Goal: Transaction & Acquisition: Complete application form

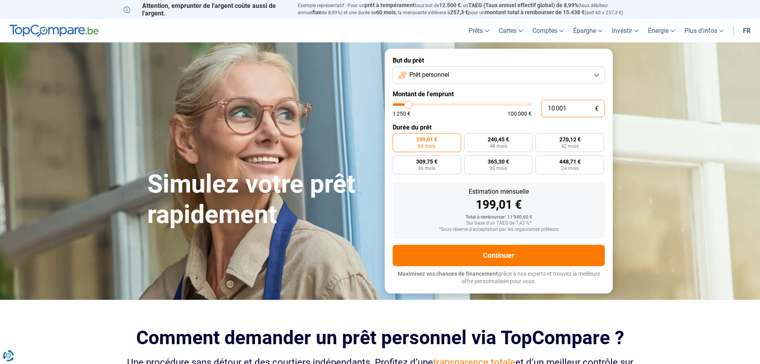
click at [574, 111] on input "10 001" at bounding box center [573, 108] width 64 height 17
type input "9"
type input "1250"
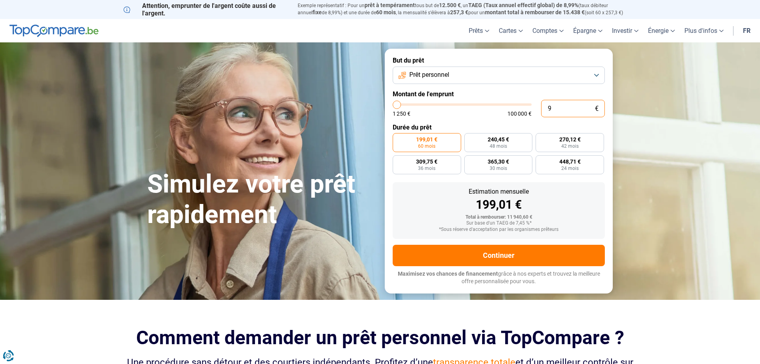
type input "90"
type input "1250"
type input "900"
type input "1250"
type input "9 000"
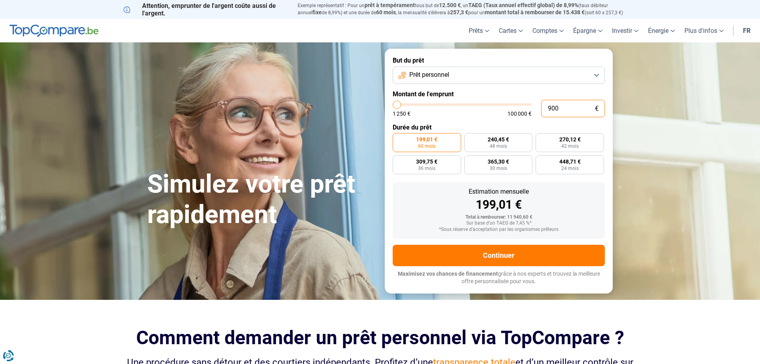
type input "9000"
radio input "true"
drag, startPoint x: 681, startPoint y: 277, endPoint x: 684, endPoint y: 268, distance: 9.5
click at [681, 272] on section "Simulez votre prêt rapidement Simulez votre prêt rapidement But du prêt Prêt pe…" at bounding box center [380, 170] width 760 height 257
click at [570, 106] on input "9 000" at bounding box center [573, 108] width 64 height 17
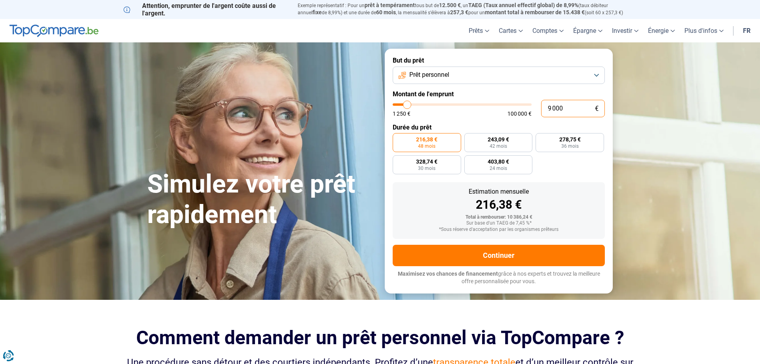
type input "900"
type input "1250"
type input "9 001"
type input "9000"
type input "900"
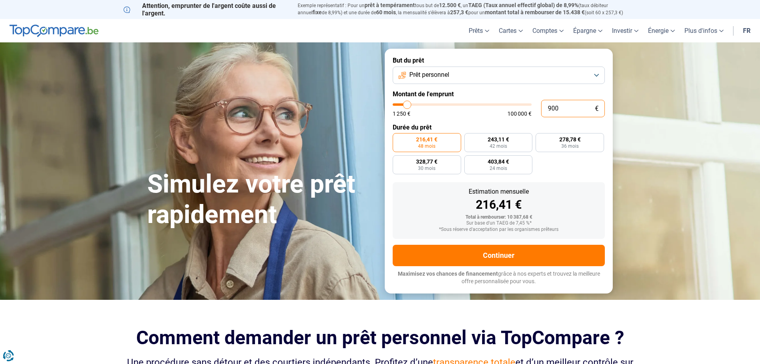
type input "1250"
type input "90"
type input "1250"
type input "9"
type input "1250"
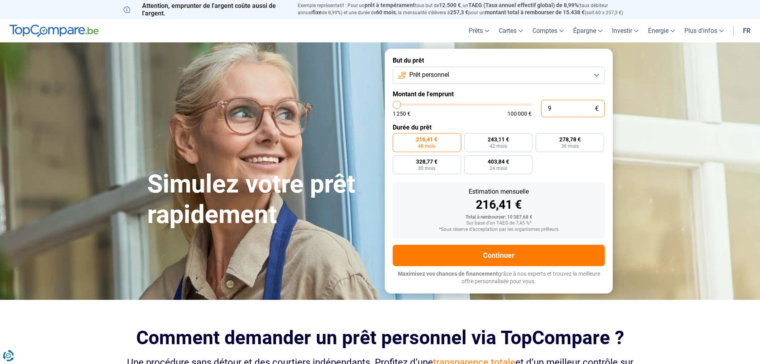
type input "0"
type input "1250"
type input "1 250"
type input "1250"
radio input "true"
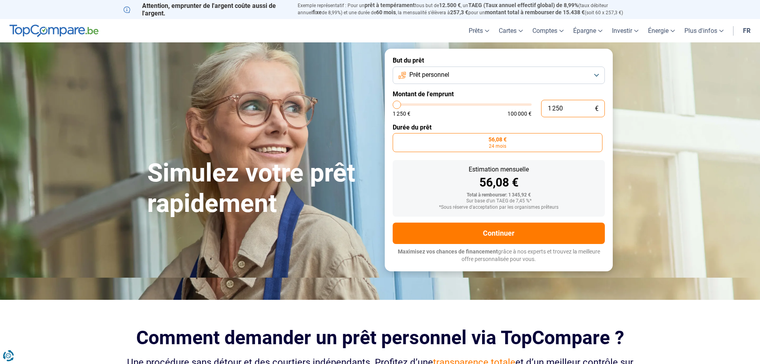
type input "12 501"
type input "12500"
type input "125 010"
type input "100000"
type input "100 000"
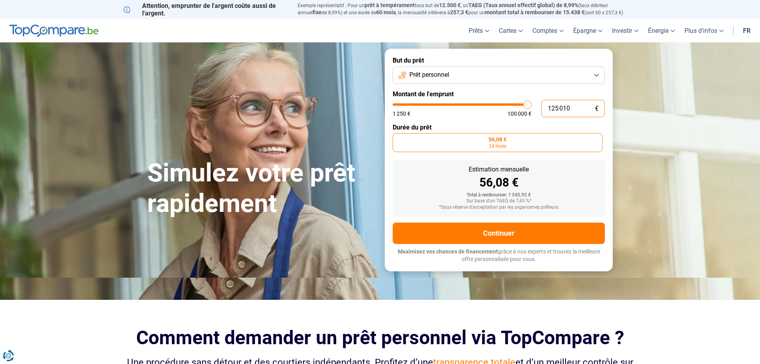
type input "100000"
radio input "false"
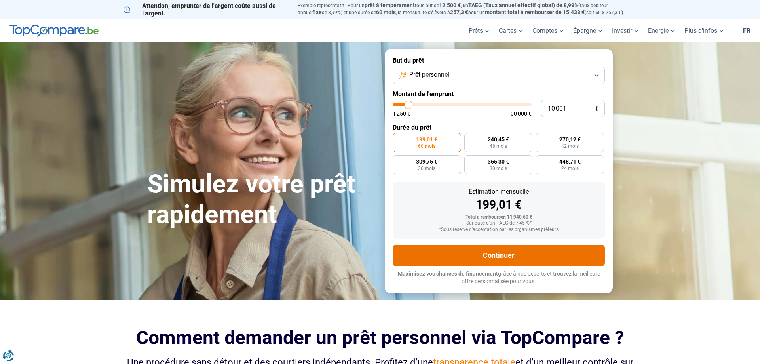
click at [498, 256] on button "Continuer" at bounding box center [499, 255] width 212 height 21
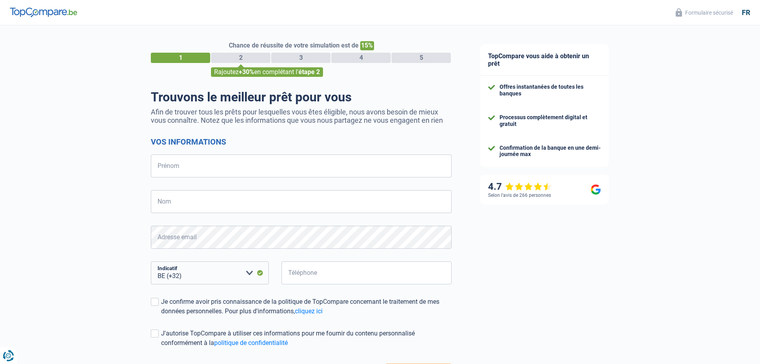
select select "32"
click at [187, 164] on input "Prénom" at bounding box center [301, 165] width 301 height 23
type input "[PERSON_NAME]"
click at [192, 164] on input "[PERSON_NAME]" at bounding box center [301, 165] width 301 height 23
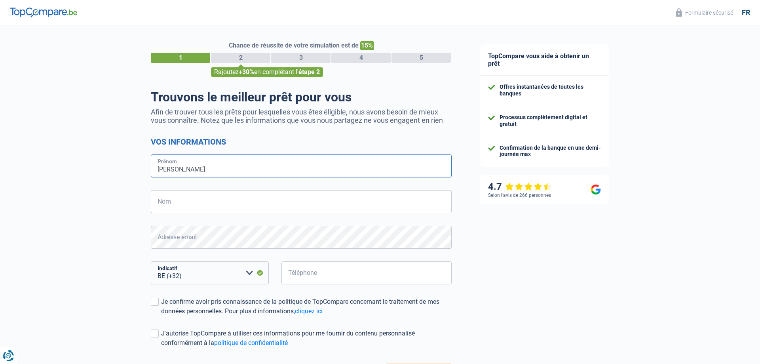
click at [192, 164] on input "[PERSON_NAME]" at bounding box center [301, 165] width 301 height 23
click at [183, 174] on input "Prénom" at bounding box center [301, 165] width 301 height 23
type input "Virginie"
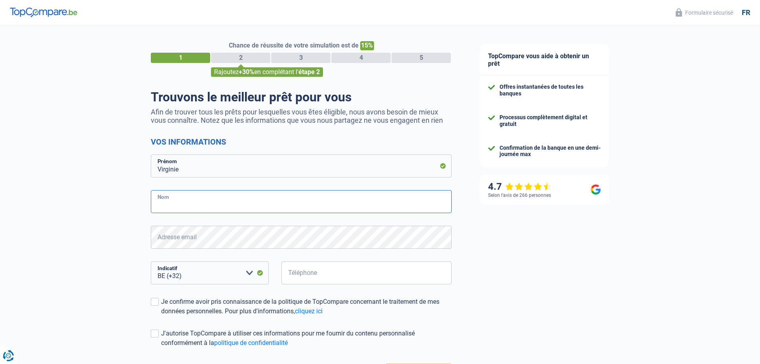
click at [170, 205] on input "Nom" at bounding box center [301, 201] width 301 height 23
type input "Bernazano"
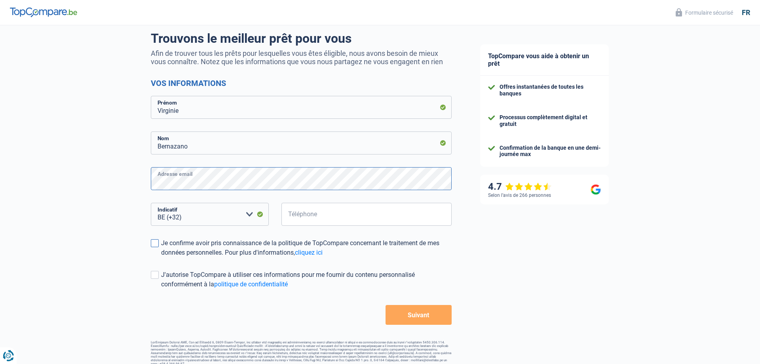
scroll to position [66, 0]
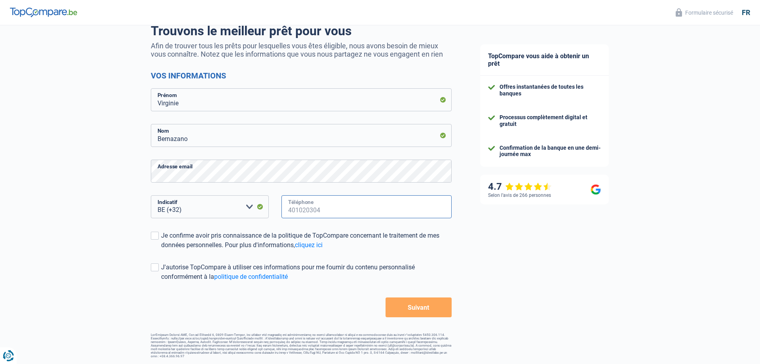
click at [323, 206] on input "Téléphone" at bounding box center [367, 206] width 170 height 23
type input "472833500"
click at [156, 235] on span at bounding box center [155, 236] width 8 height 8
click at [161, 250] on input "Je confirme avoir pris connaissance de la politique de TopCompare concernant le…" at bounding box center [161, 250] width 0 height 0
checkbox input "true"
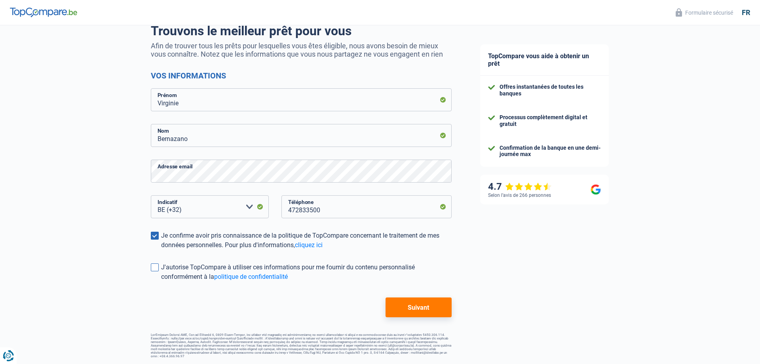
click at [154, 269] on span at bounding box center [155, 267] width 8 height 8
click at [161, 282] on input "J'autorise TopCompare à utiliser ces informations pour me fournir du contenu pe…" at bounding box center [161, 282] width 0 height 0
checkbox input "true"
click at [420, 306] on button "Suivant" at bounding box center [419, 307] width 66 height 20
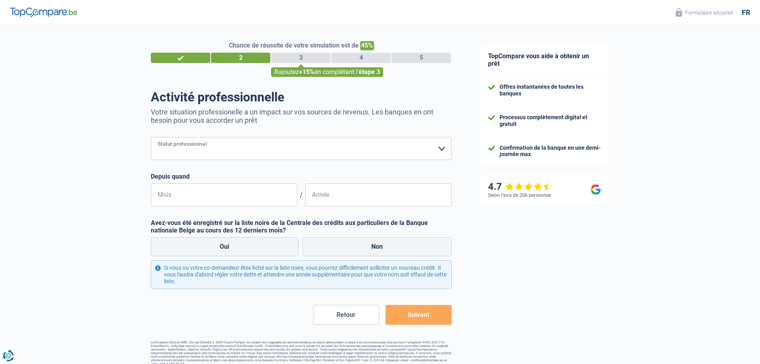
click at [151, 137] on select "Ouvrier Employé privé Employé public Invalide Indépendant Pensionné Chômeur Mut…" at bounding box center [301, 148] width 301 height 23
select select "publicEmployee"
click option "Employé public" at bounding box center [0, 0] width 0 height 0
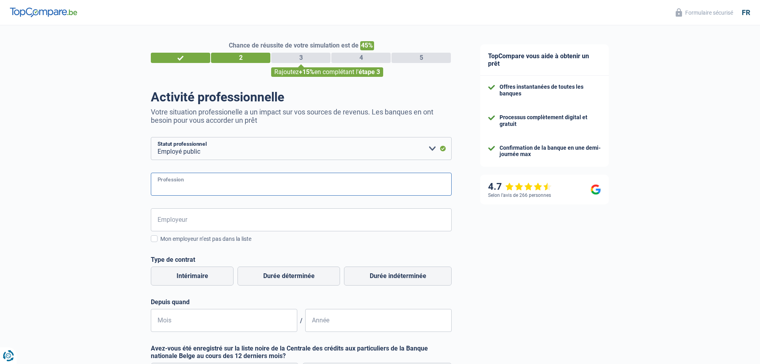
click at [192, 185] on input "Profession" at bounding box center [301, 184] width 301 height 23
type input "assistante comptable"
click at [255, 223] on input "Employeur" at bounding box center [301, 219] width 301 height 23
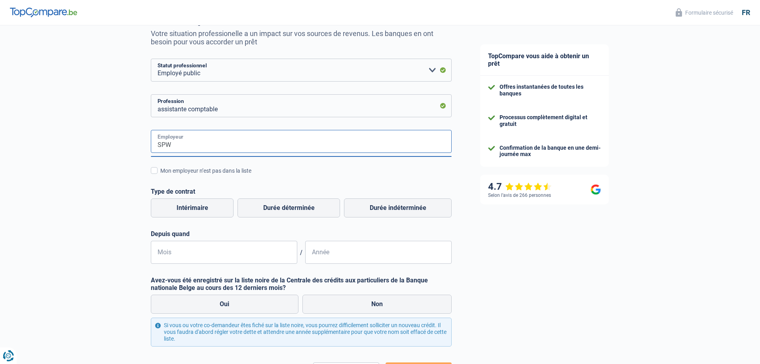
scroll to position [81, 0]
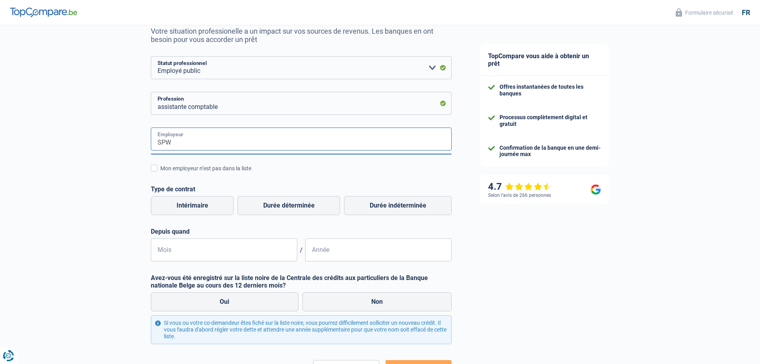
type input "SPW"
click at [104, 188] on div "Chance de réussite de votre simulation est de 45% 1 2 3 4 5 Rajoutez +15% en co…" at bounding box center [233, 182] width 466 height 482
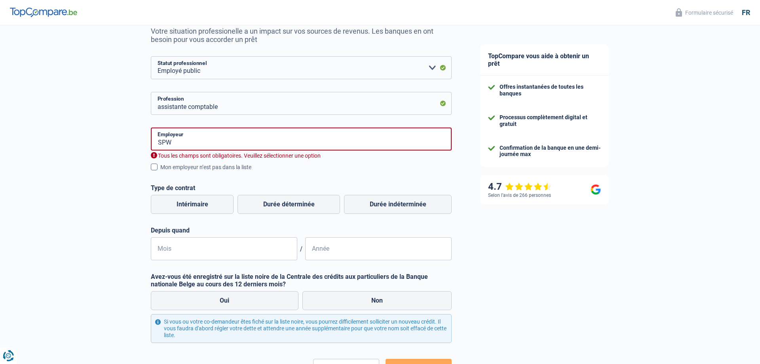
click at [156, 169] on span at bounding box center [154, 167] width 7 height 7
click at [160, 171] on input "Mon employeur n’est pas dans la liste" at bounding box center [160, 171] width 0 height 0
checkbox input "true"
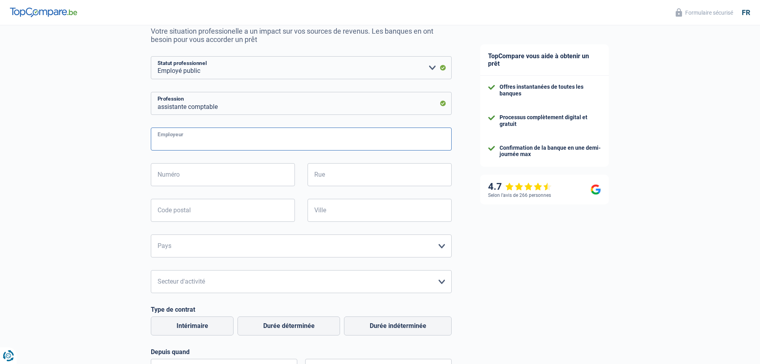
click at [240, 137] on input "Employeur" at bounding box center [301, 138] width 301 height 23
type input "SPW"
type input "39"
type input "Avenue Gouverneur Bovesse"
type input "5100"
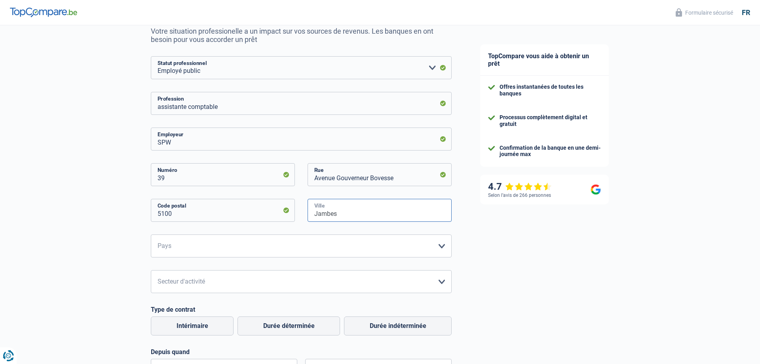
type input "Jambes"
select select "BE"
click at [151, 270] on select "Agriculture/Pêche Industrie Horeca Courier/Fitness/Taxi Construction Banques/As…" at bounding box center [301, 281] width 301 height 23
select select "bigCompanies"
click option "Grandes entreprises (+50pers)" at bounding box center [0, 0] width 0 height 0
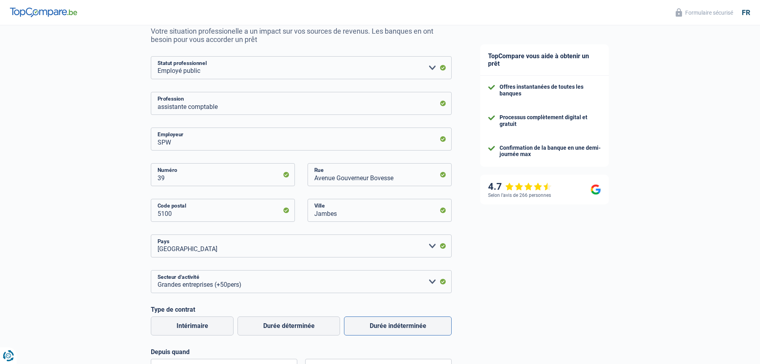
drag, startPoint x: 417, startPoint y: 325, endPoint x: 431, endPoint y: 323, distance: 14.1
click at [416, 325] on label "Durée indéterminée" at bounding box center [398, 325] width 108 height 19
click at [416, 325] on input "Durée indéterminée" at bounding box center [398, 325] width 108 height 19
radio input "true"
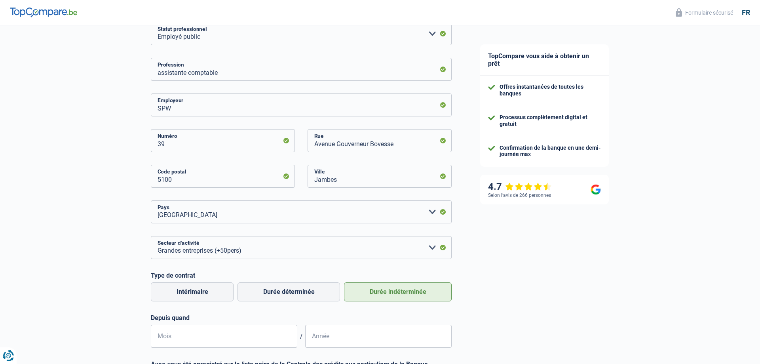
scroll to position [202, 0]
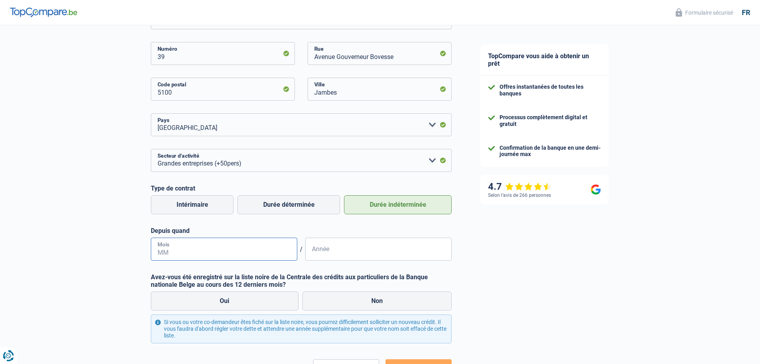
click at [184, 251] on input "Mois" at bounding box center [224, 249] width 147 height 23
type input "11"
type input "2011"
click at [379, 305] on label "Non" at bounding box center [378, 300] width 150 height 19
click at [379, 305] on input "Non" at bounding box center [378, 300] width 150 height 19
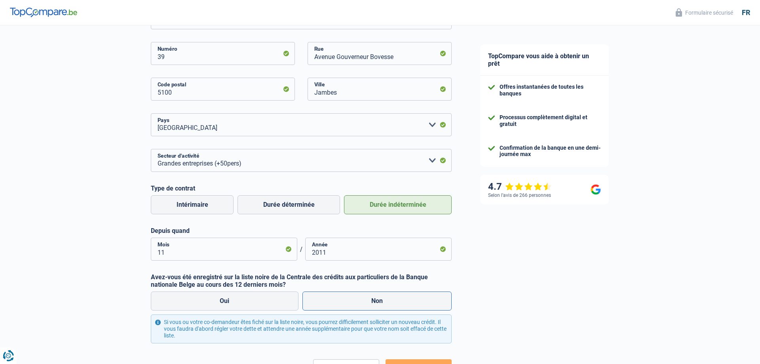
radio input "true"
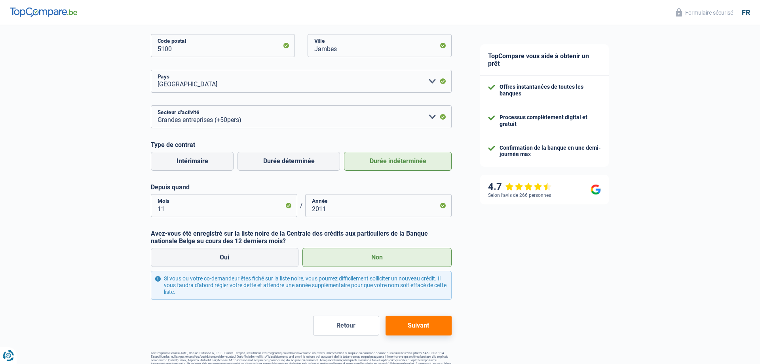
scroll to position [264, 0]
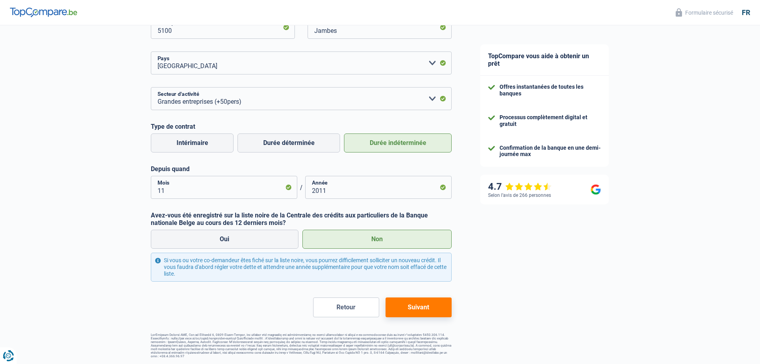
click at [419, 306] on button "Suivant" at bounding box center [419, 307] width 66 height 20
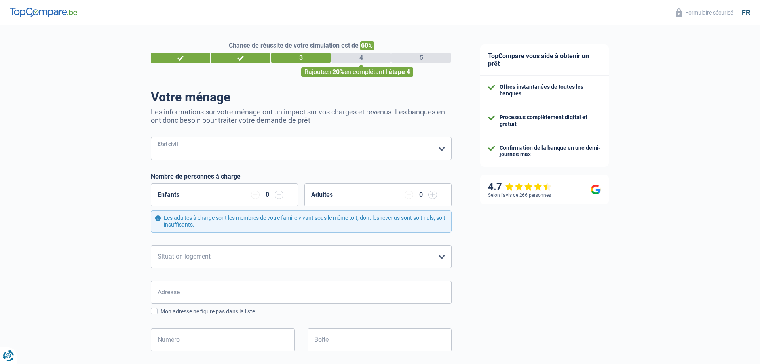
click at [151, 137] on select "Célibataire Marié(e) Cohabitant(e) légal(e) Divorcé(e) Veuf(ve) Séparé (de fait…" at bounding box center [301, 148] width 301 height 23
select select "separated"
click option "Séparé (de fait)" at bounding box center [0, 0] width 0 height 0
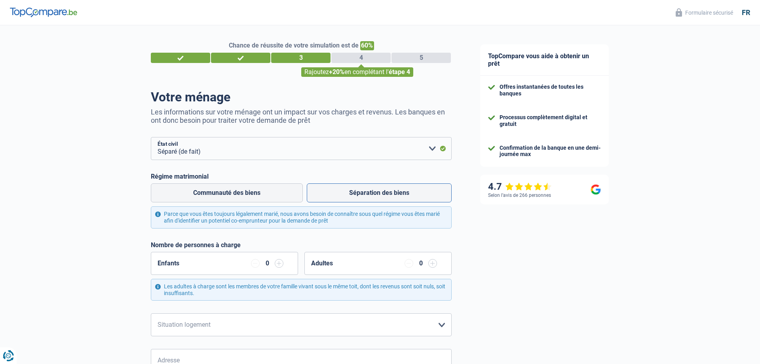
click at [363, 192] on label "Séparation des biens" at bounding box center [379, 192] width 145 height 19
click at [363, 192] on input "Séparation des biens" at bounding box center [379, 192] width 145 height 19
radio input "true"
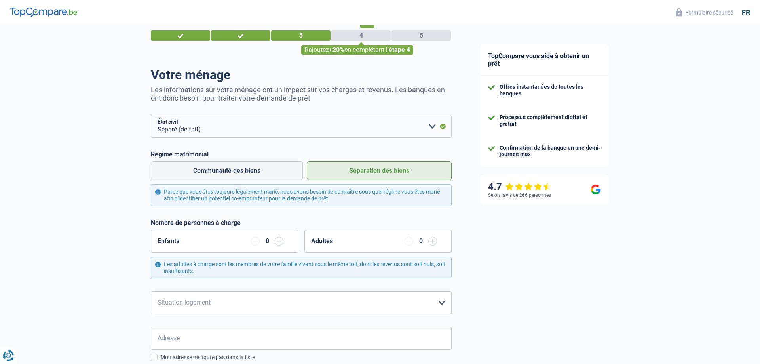
scroll to position [40, 0]
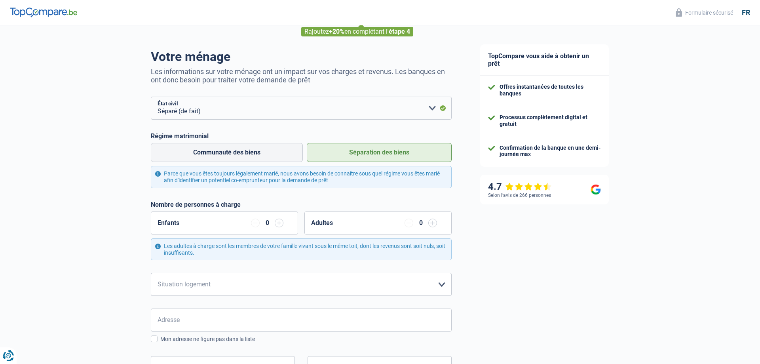
click at [279, 222] on input "button" at bounding box center [279, 223] width 9 height 9
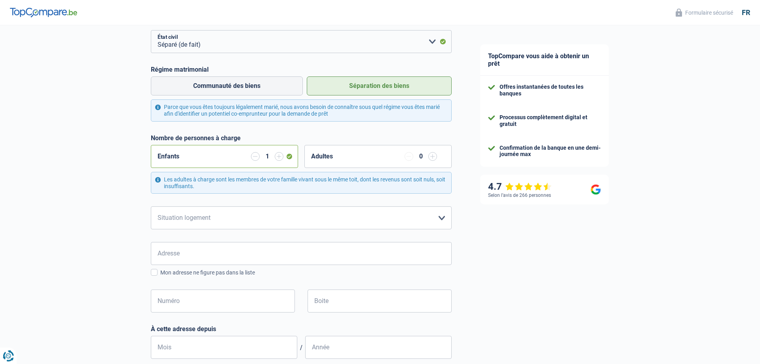
scroll to position [121, 0]
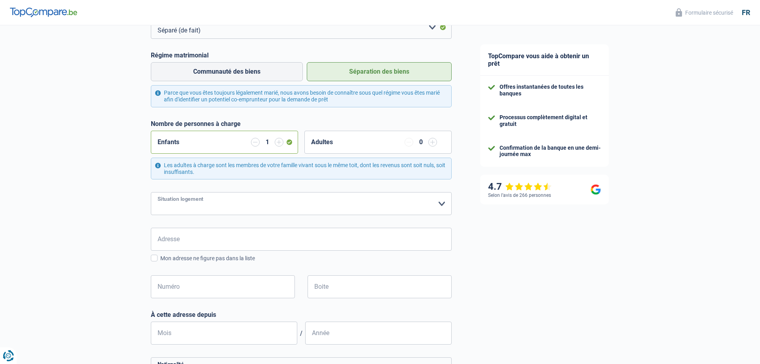
click at [151, 192] on select "Locataire Propriétaire avec prêt hypothécaire Propriétaire sans prêt hypothécai…" at bounding box center [301, 203] width 301 height 23
select select "ownerWithMortgage"
click option "Propriétaire avec prêt hypothécaire" at bounding box center [0, 0] width 0 height 0
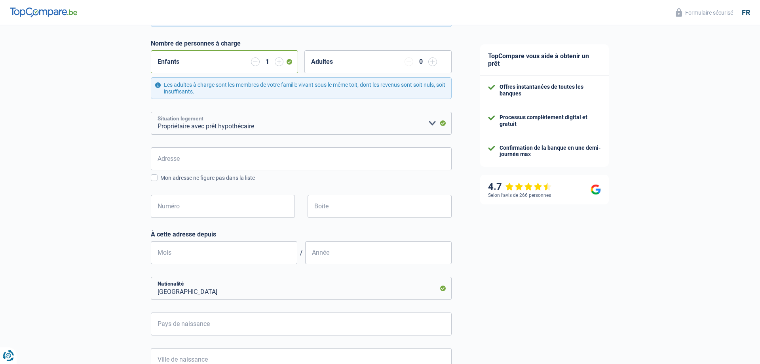
scroll to position [202, 0]
click at [212, 160] on input "Adresse" at bounding box center [301, 158] width 301 height 23
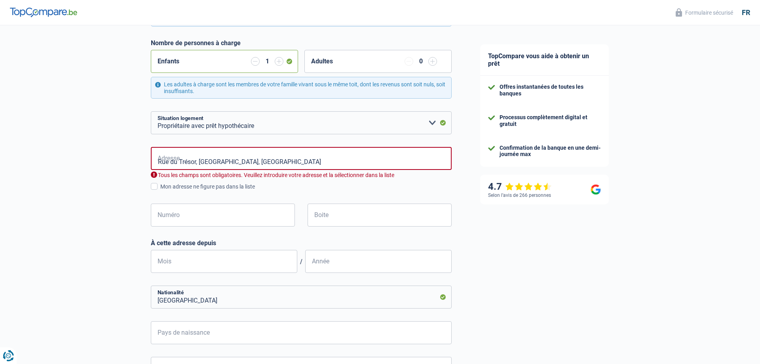
type input "Rue du Trésor, 5060, Sambreville, BE"
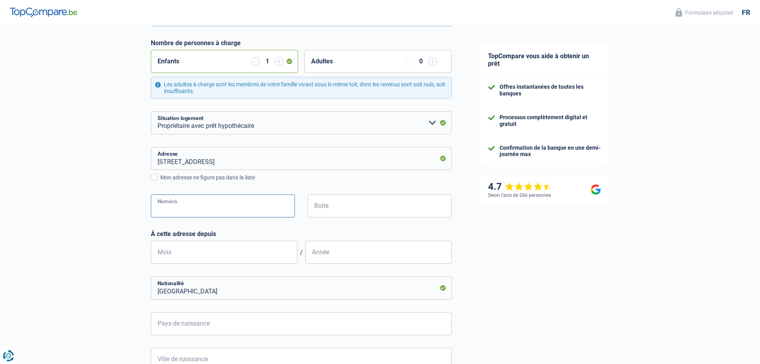
click at [193, 209] on input "Numéro" at bounding box center [223, 205] width 144 height 23
type input "52"
click at [180, 255] on input "Mois" at bounding box center [224, 252] width 147 height 23
type input "11"
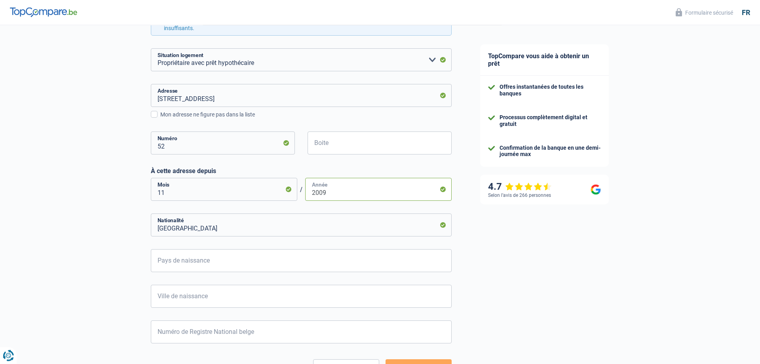
scroll to position [283, 0]
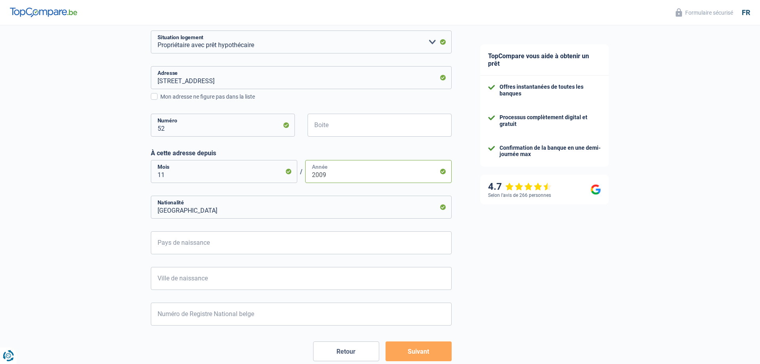
type input "2009"
click at [191, 245] on input "Pays de naissance" at bounding box center [301, 242] width 301 height 23
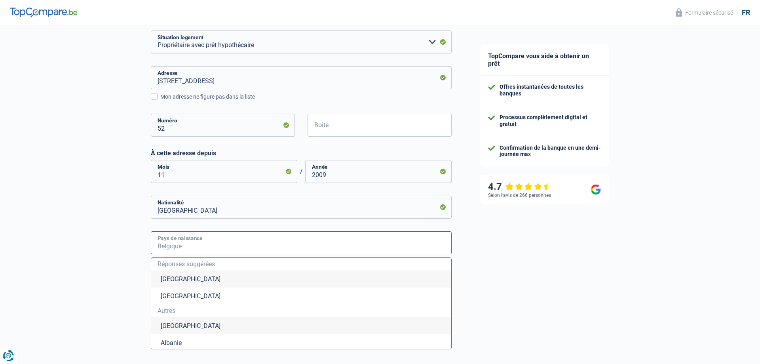
type input "c"
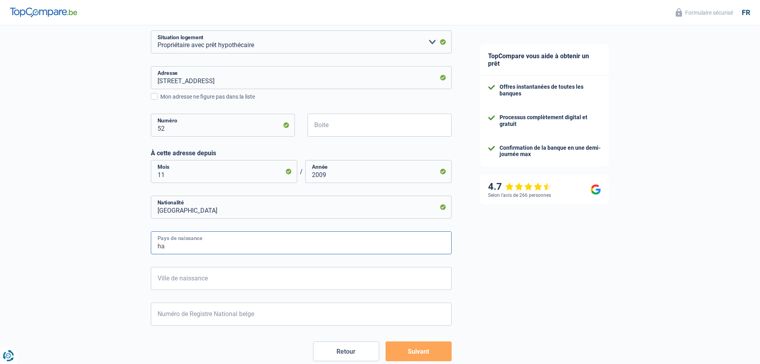
type input "h"
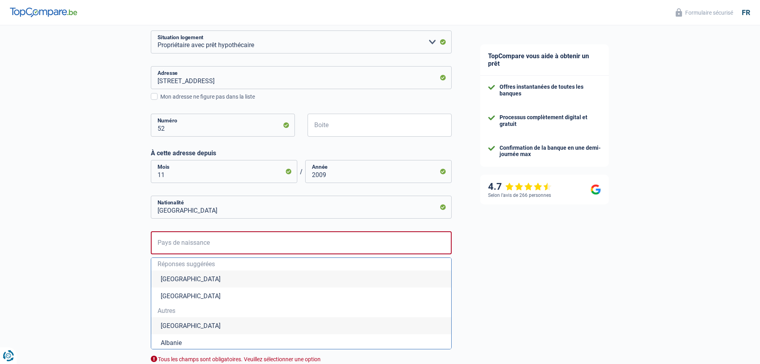
click at [176, 279] on li "Belgique" at bounding box center [301, 278] width 300 height 17
type input "Belgique"
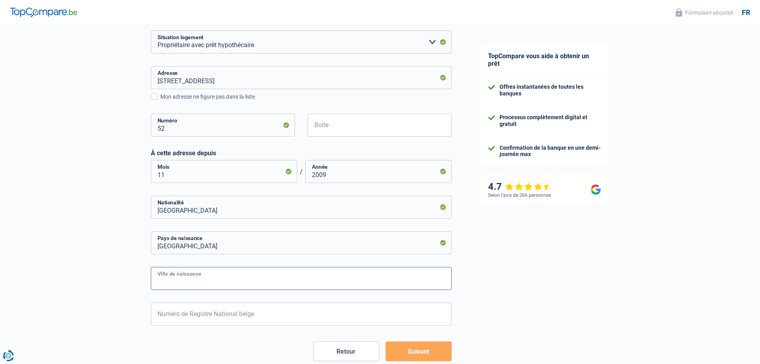
click at [179, 281] on input "Ville de naissance" at bounding box center [301, 278] width 301 height 23
type input "Charleroi"
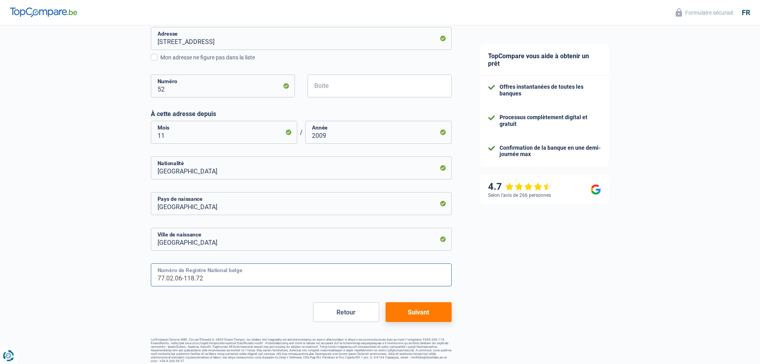
scroll to position [327, 0]
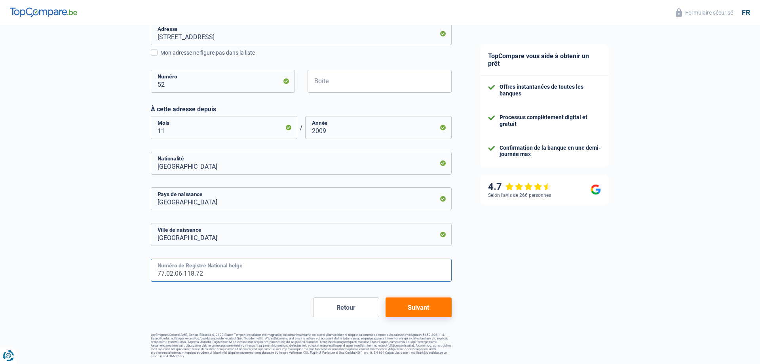
type input "77.02.06-118.72"
click at [407, 305] on button "Suivant" at bounding box center [419, 307] width 66 height 20
select select "familyAllowances"
select select "netSalary"
select select "mealVouchers"
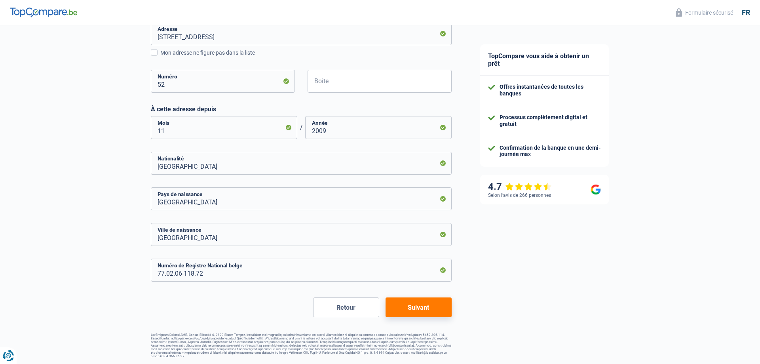
select select "mortgage"
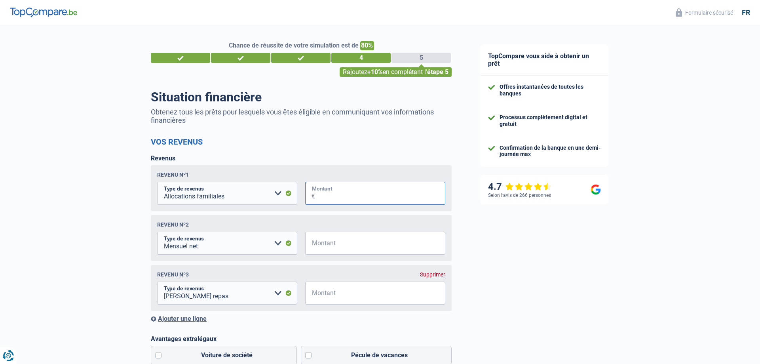
click at [339, 194] on input "Montant" at bounding box center [380, 193] width 130 height 23
type input "1"
type input "155"
click at [339, 245] on input "Montant" at bounding box center [380, 243] width 130 height 23
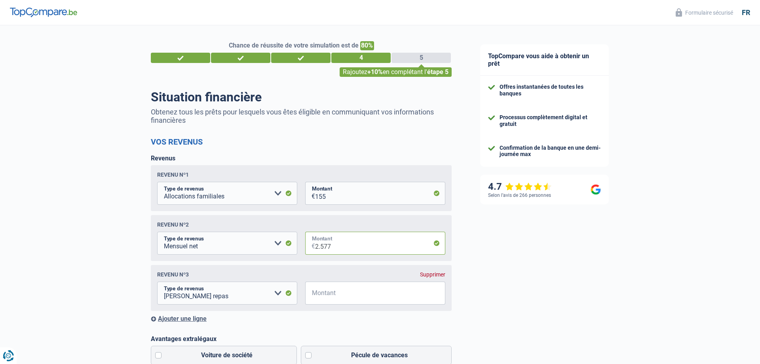
type input "2.577"
click at [356, 295] on input "Montant" at bounding box center [380, 293] width 130 height 23
type input "138"
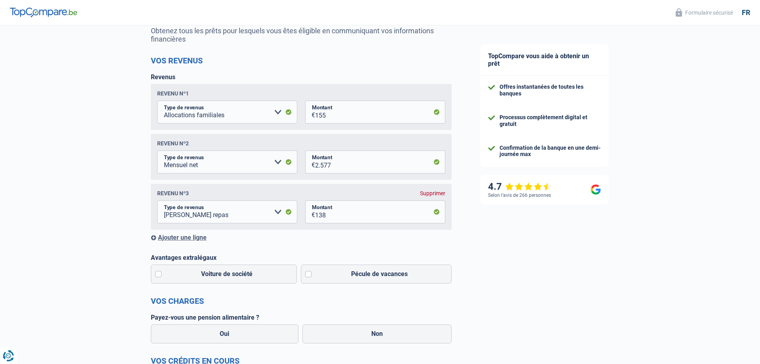
scroll to position [121, 0]
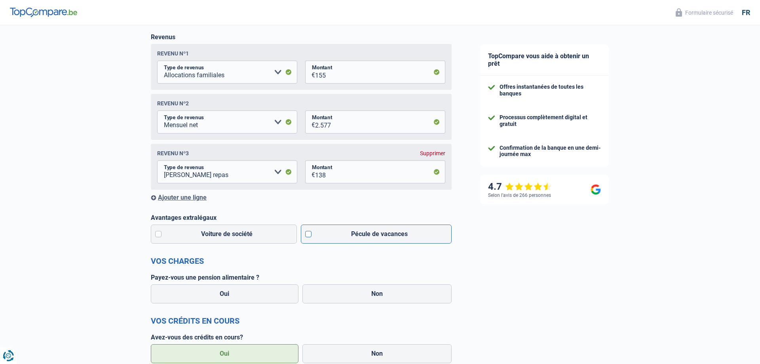
click at [367, 236] on label "Pécule de vacances" at bounding box center [376, 234] width 151 height 19
click at [367, 236] on input "Pécule de vacances" at bounding box center [376, 234] width 151 height 19
checkbox input "true"
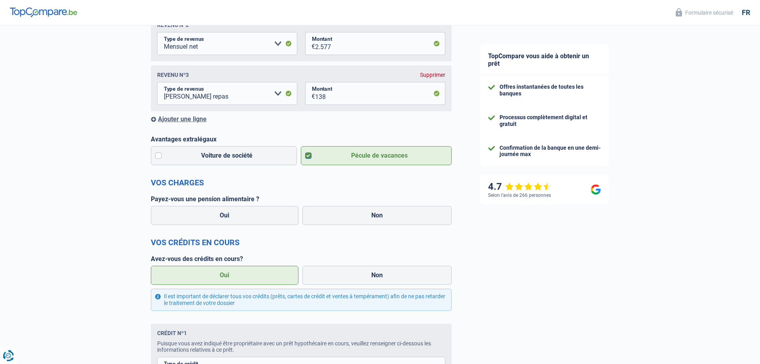
scroll to position [202, 0]
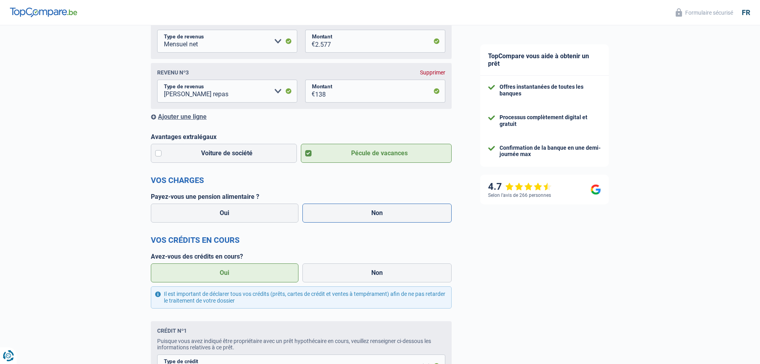
click at [359, 213] on label "Non" at bounding box center [378, 213] width 150 height 19
click at [359, 213] on input "Non" at bounding box center [378, 213] width 150 height 19
radio input "true"
click at [232, 273] on label "Oui" at bounding box center [225, 272] width 148 height 19
click at [232, 273] on input "Oui" at bounding box center [225, 272] width 148 height 19
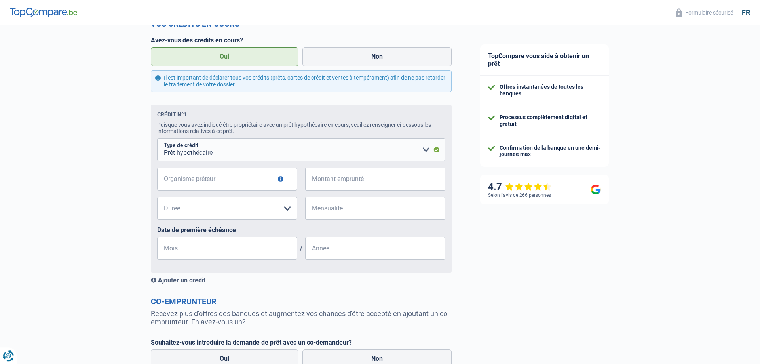
scroll to position [508, 0]
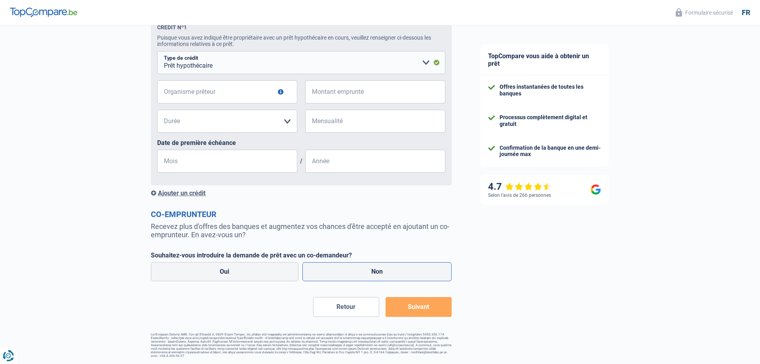
click at [393, 270] on label "Non" at bounding box center [378, 271] width 150 height 19
click at [393, 270] on input "Non" at bounding box center [378, 271] width 150 height 19
radio input "true"
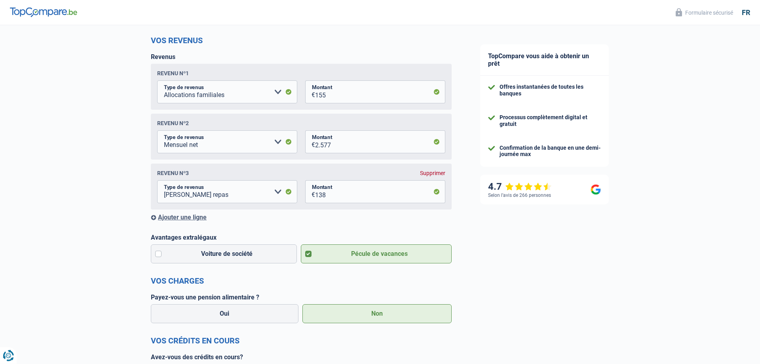
scroll to position [121, 0]
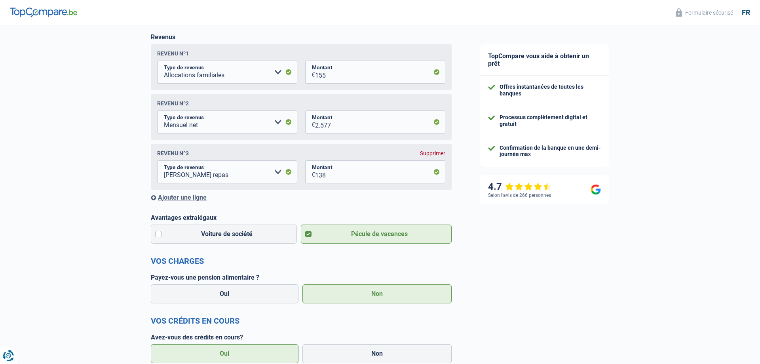
click at [184, 198] on div "Ajouter une ligne" at bounding box center [301, 198] width 301 height 8
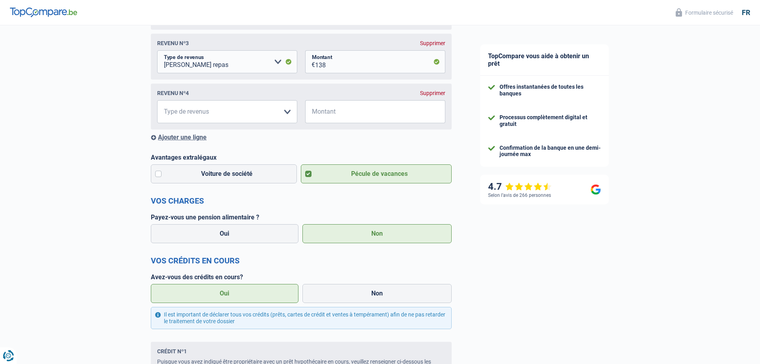
scroll to position [242, 0]
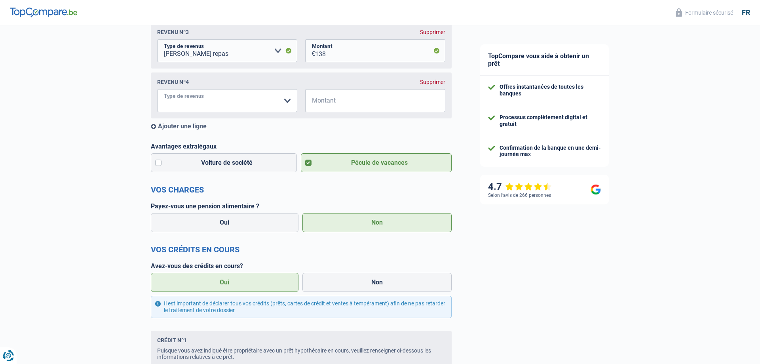
click at [157, 89] on select "Allocation d'handicap Allocations chômage Allocations familiales Chèques repas …" at bounding box center [227, 100] width 140 height 23
select select "rentalIncome"
click option "Revenus locatifs" at bounding box center [0, 0] width 0 height 0
drag, startPoint x: 362, startPoint y: 108, endPoint x: 373, endPoint y: 103, distance: 11.9
click at [363, 108] on input "Montant" at bounding box center [380, 100] width 130 height 23
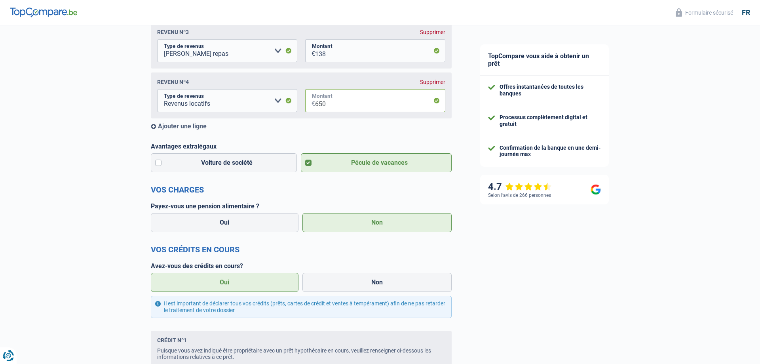
type input "650"
click at [606, 263] on div "TopCompare vous aide à obtenir un prêt Offres instantanées de toutes les banque…" at bounding box center [613, 230] width 294 height 894
click at [177, 127] on div "Ajouter une ligne" at bounding box center [301, 126] width 301 height 8
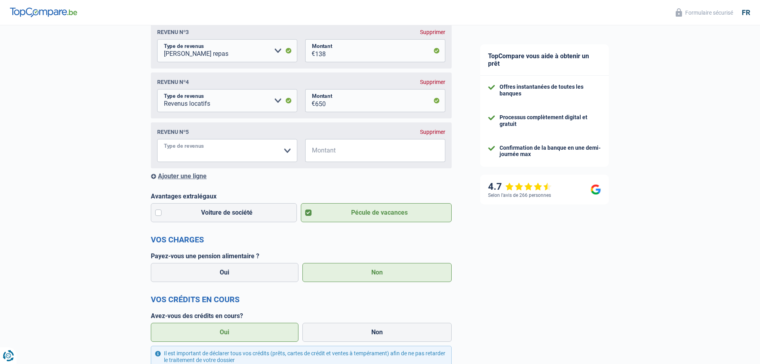
click at [157, 139] on select "Allocation d'handicap Allocations chômage Allocations familiales Chèques repas …" at bounding box center [227, 150] width 140 height 23
select select "other"
click option "Autres revenus" at bounding box center [0, 0] width 0 height 0
click at [305, 156] on input "Montant" at bounding box center [306, 150] width 81 height 23
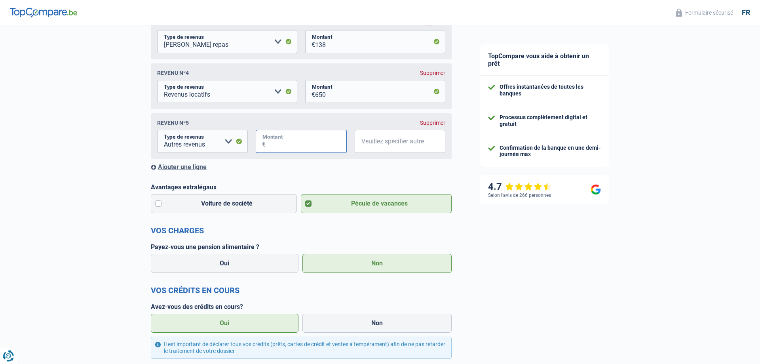
scroll to position [202, 0]
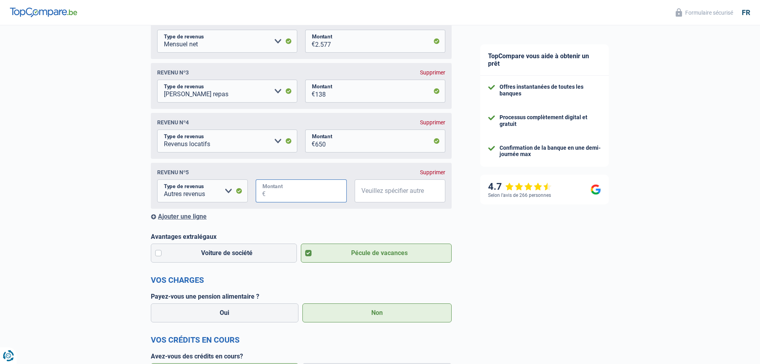
click at [308, 198] on input "Montant" at bounding box center [306, 190] width 81 height 23
type input "1.715"
type input "participation Ex mari au frais de la maison"
click at [193, 219] on div "Ajouter une ligne" at bounding box center [301, 217] width 301 height 8
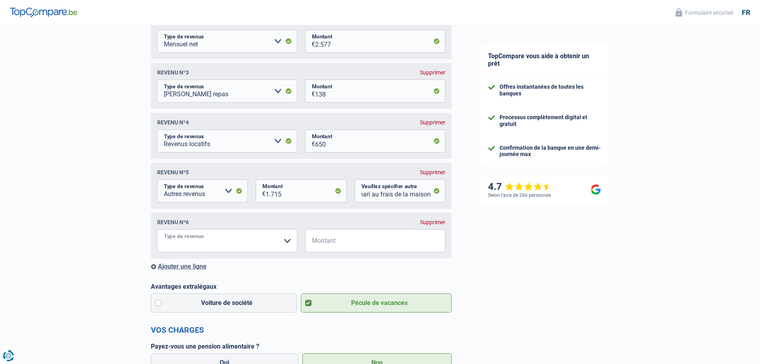
click at [157, 229] on select "Allocation d'handicap Allocations chômage Allocations familiales Chèques repas …" at bounding box center [227, 240] width 140 height 23
select select "other"
click option "Autres revenus" at bounding box center [0, 0] width 0 height 0
click at [285, 245] on input "Montant" at bounding box center [306, 240] width 81 height 23
type input "600"
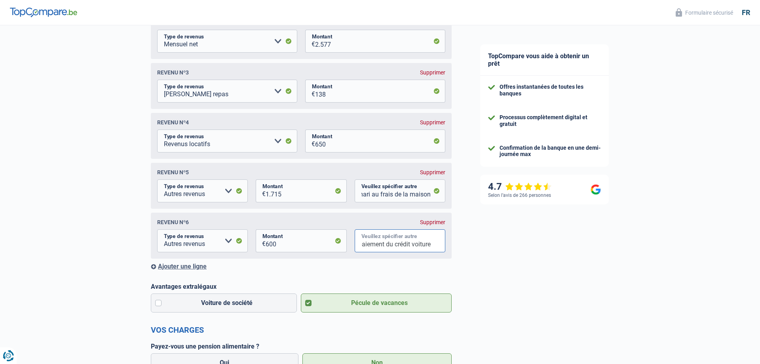
scroll to position [0, 78]
click at [430, 248] on input "virement de mon fils pour paiement du crédit voiture" at bounding box center [400, 240] width 91 height 23
type input "virement de mon fils pour paiement du crédit voiture alpha crédit"
click at [511, 265] on div "TopCompare vous aide à obtenir un prêt Offres instantanées de toutes les banque…" at bounding box center [613, 319] width 294 height 993
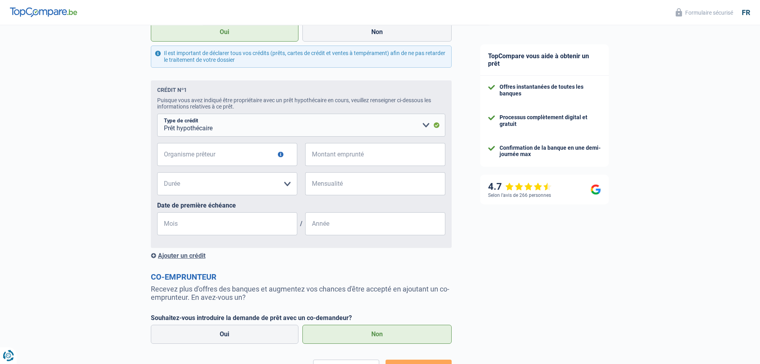
scroll to position [606, 0]
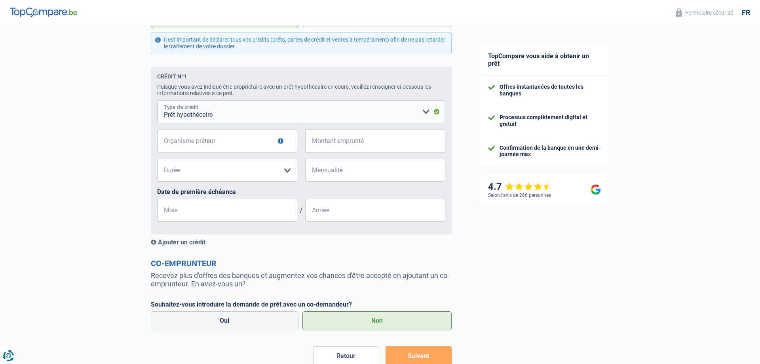
click at [157, 100] on select "Carte ou ouverture de crédit Prêt hypothécaire Vente à tempérament Prêt à tempé…" at bounding box center [301, 111] width 288 height 23
click option "Prêt hypothécaire" at bounding box center [0, 0] width 0 height 0
click at [196, 145] on input "Organisme prêteur" at bounding box center [227, 140] width 140 height 23
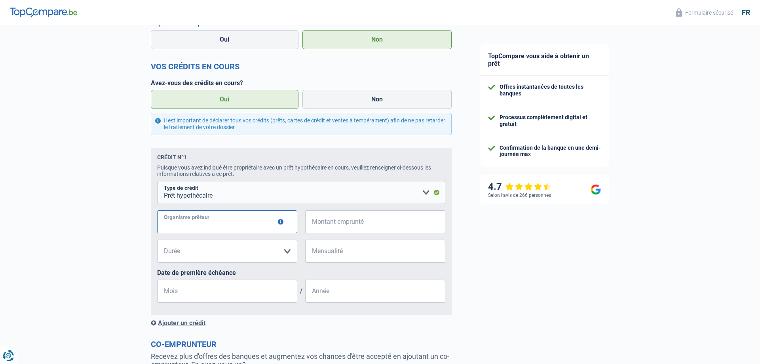
scroll to position [565, 0]
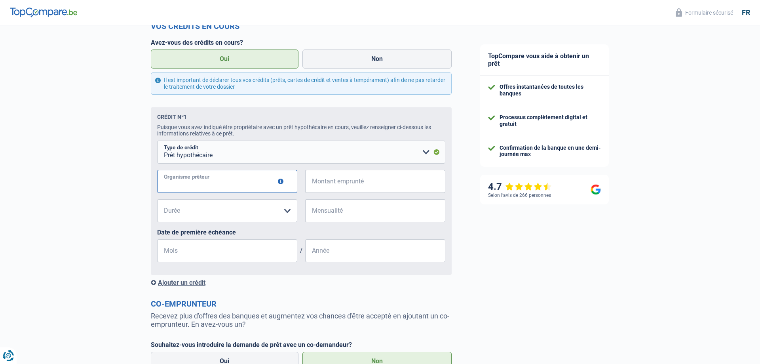
click at [238, 189] on input "Organisme prêteur" at bounding box center [227, 181] width 140 height 23
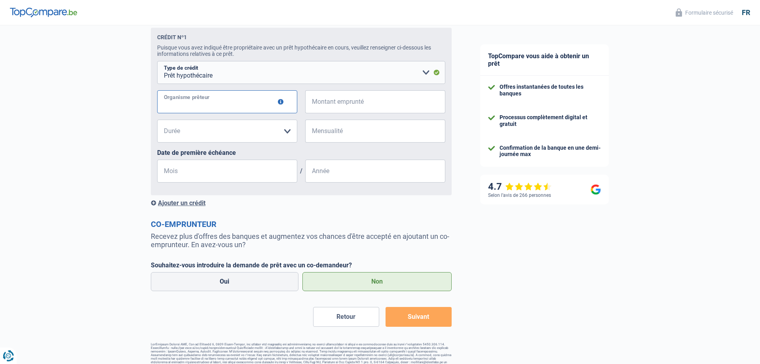
scroll to position [646, 0]
type input "P&V"
type input "305.000"
click at [157, 118] on select "120 mois 180 mois 240 mois 300 mois 360 mois 420 mois Veuillez sélectionner une…" at bounding box center [227, 129] width 140 height 23
select select "300"
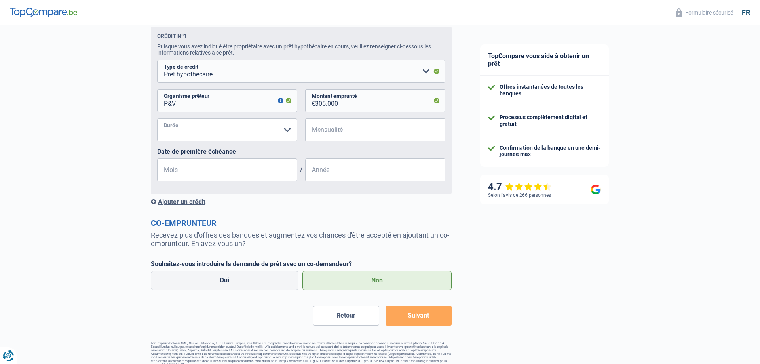
click option "300 mois" at bounding box center [0, 0] width 0 height 0
click at [350, 134] on input "Mensualité" at bounding box center [380, 129] width 130 height 23
type input "1.374"
click at [199, 173] on input "Mois" at bounding box center [227, 169] width 140 height 23
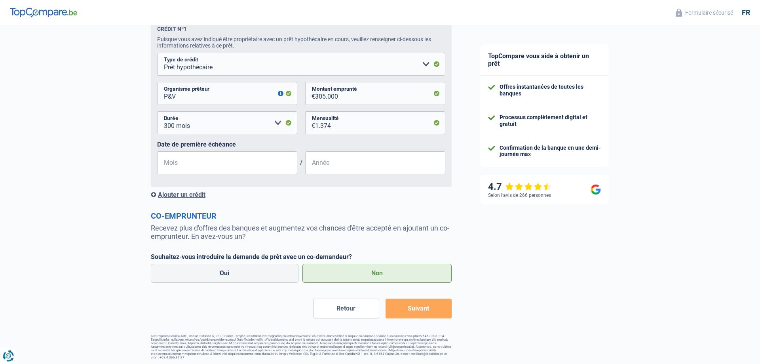
scroll to position [659, 0]
click at [189, 195] on div "Ajouter un crédit" at bounding box center [301, 193] width 301 height 8
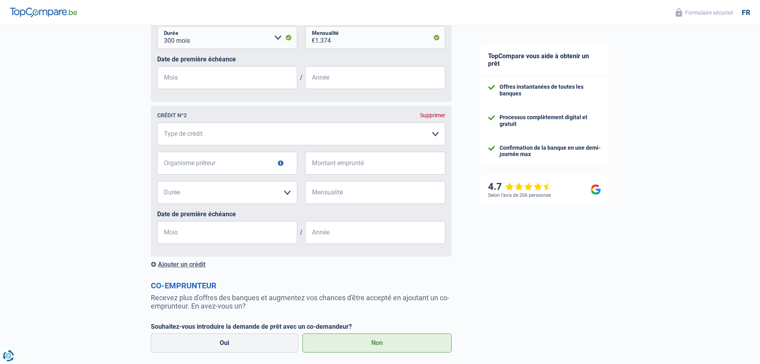
scroll to position [740, 0]
click at [157, 121] on select "Carte ou ouverture de crédit Prêt hypothécaire Vente à tempérament Prêt à tempé…" at bounding box center [301, 132] width 288 height 23
select select "mortgage"
click option "Prêt hypothécaire" at bounding box center [0, 0] width 0 height 0
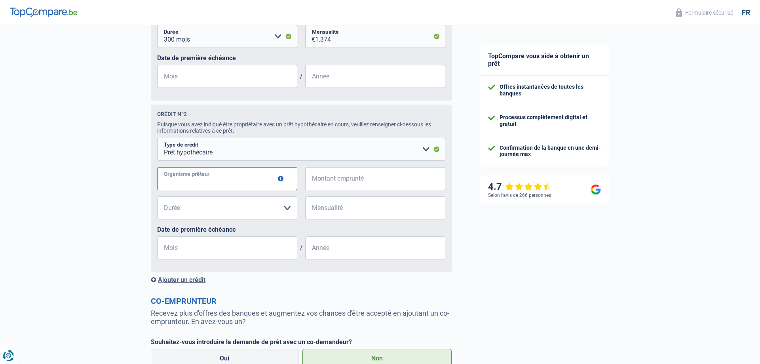
click at [192, 185] on input "Organisme prêteur" at bounding box center [227, 178] width 140 height 23
type input "P&V"
click at [413, 180] on input "Montant emprunté" at bounding box center [380, 178] width 130 height 23
type input "100.000"
click at [157, 196] on select "120 mois 180 mois 240 mois 300 mois 360 mois 420 mois Veuillez sélectionner une…" at bounding box center [227, 207] width 140 height 23
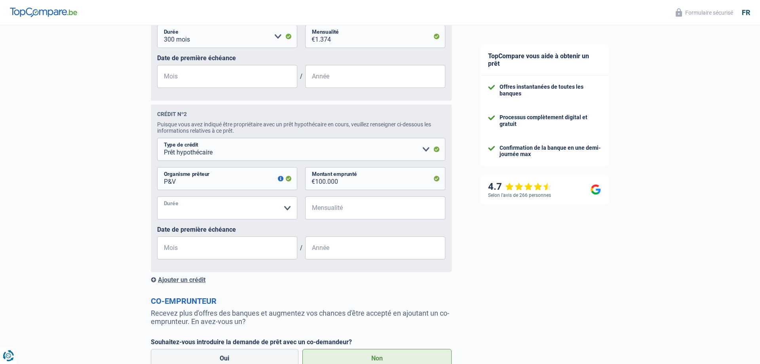
select select "300"
click option "300 mois" at bounding box center [0, 0] width 0 height 0
click at [341, 214] on input "Mensualité" at bounding box center [380, 207] width 130 height 23
type input "401"
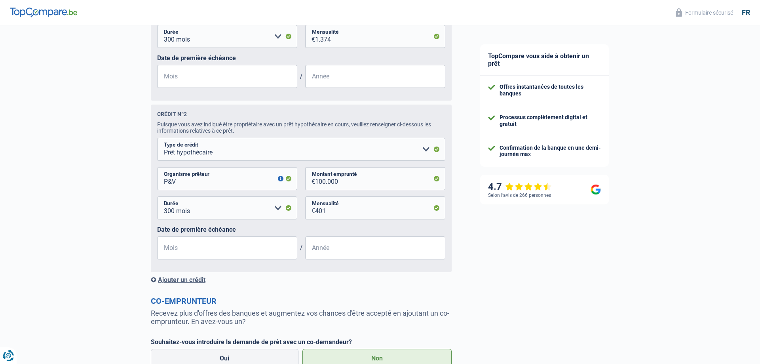
drag, startPoint x: 176, startPoint y: 286, endPoint x: 188, endPoint y: 285, distance: 11.5
click at [177, 284] on div "Ajouter un crédit" at bounding box center [301, 280] width 301 height 8
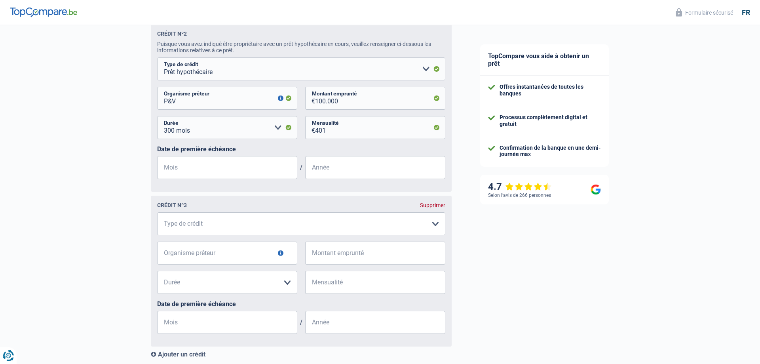
scroll to position [820, 0]
click at [157, 212] on select "Carte ou ouverture de crédit Prêt hypothécaire Vente à tempérament Prêt à tempé…" at bounding box center [301, 223] width 288 height 23
select select "mortgage"
click option "Prêt hypothécaire" at bounding box center [0, 0] width 0 height 0
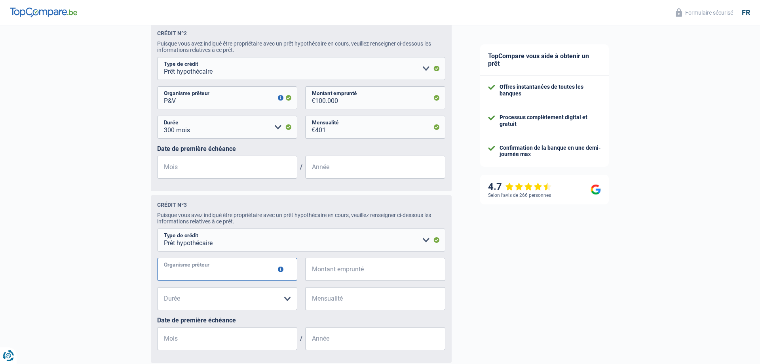
drag, startPoint x: 208, startPoint y: 278, endPoint x: 245, endPoint y: 274, distance: 37.0
click at [211, 278] on input "Organisme prêteur" at bounding box center [227, 269] width 140 height 23
type input "P&V"
type input "20.000"
click at [157, 287] on select "120 mois 180 mois 240 mois 300 mois 360 mois 420 mois Veuillez sélectionner une…" at bounding box center [227, 298] width 140 height 23
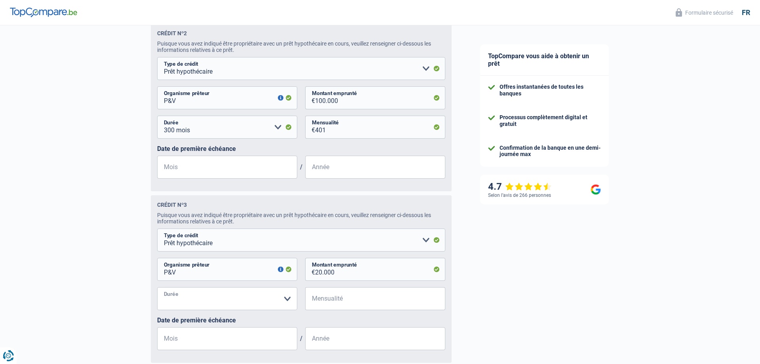
select select "300"
click option "300 mois" at bounding box center [0, 0] width 0 height 0
click at [387, 301] on input "Mensualité" at bounding box center [380, 298] width 130 height 23
type input "80"
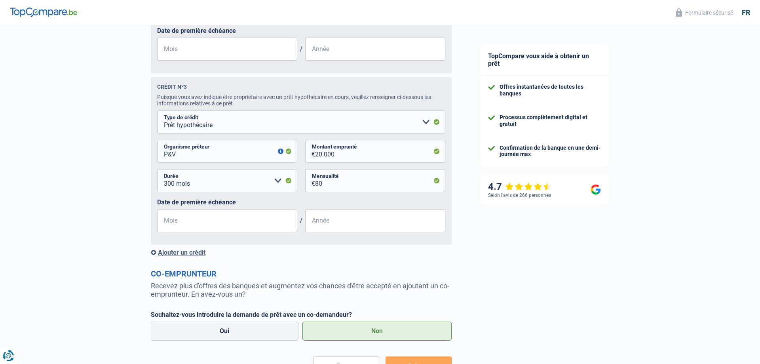
scroll to position [942, 0]
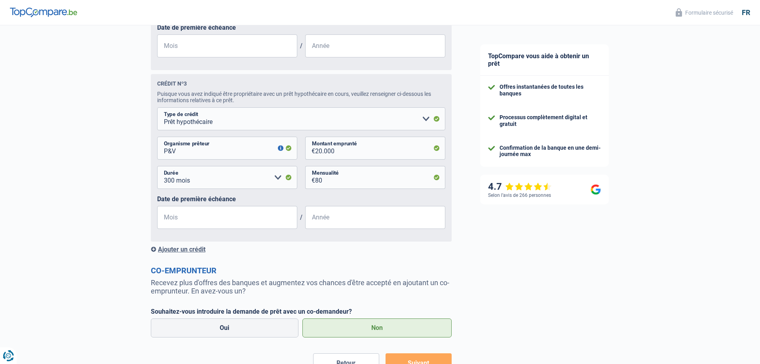
click at [168, 253] on div "Ajouter un crédit" at bounding box center [301, 249] width 301 height 8
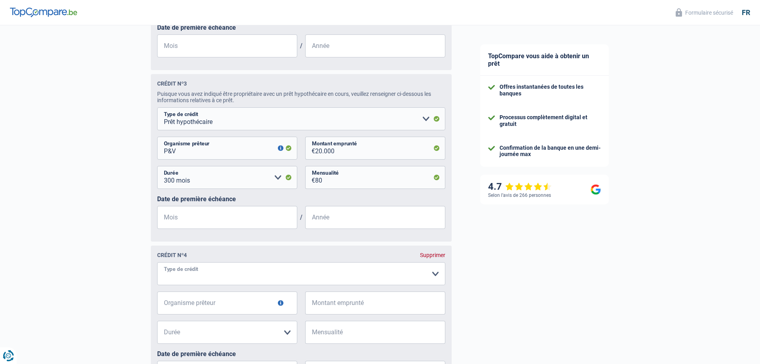
click at [157, 262] on select "Carte ou ouverture de crédit Prêt hypothécaire Vente à tempérament Prêt à tempé…" at bounding box center [301, 273] width 288 height 23
select select "mortgage"
click option "Prêt hypothécaire" at bounding box center [0, 0] width 0 height 0
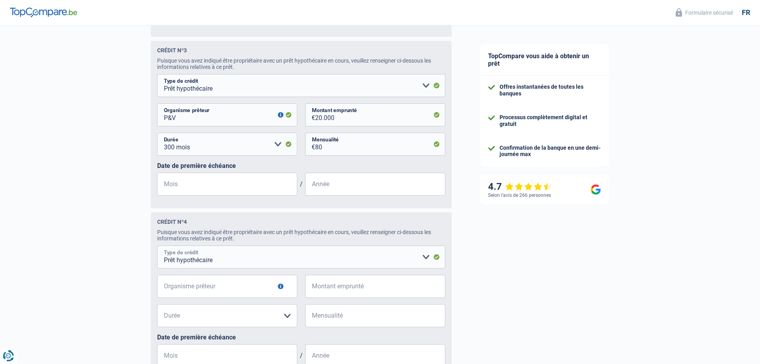
scroll to position [1022, 0]
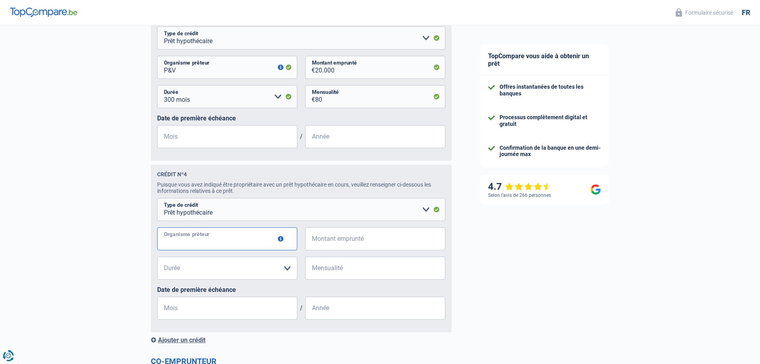
click at [186, 246] on input "Organisme prêteur" at bounding box center [227, 238] width 140 height 23
type input "P&V"
type input "42.000"
click at [157, 257] on select "120 mois 180 mois 240 mois 300 mois 360 mois 420 mois Veuillez sélectionner une…" at bounding box center [227, 268] width 140 height 23
select select "300"
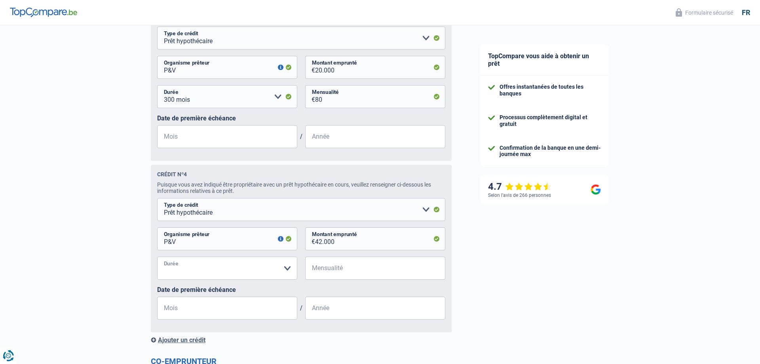
click option "300 mois" at bounding box center [0, 0] width 0 height 0
click at [348, 278] on input "Mensualité" at bounding box center [380, 268] width 130 height 23
type input "220"
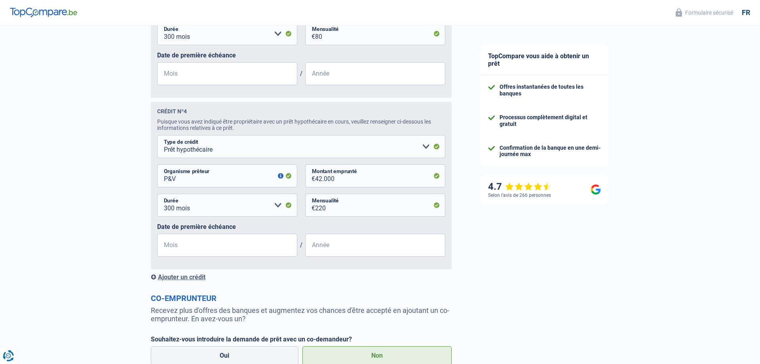
scroll to position [1144, 0]
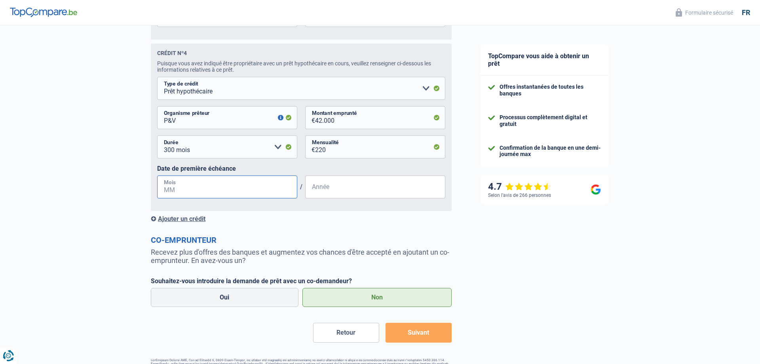
click at [251, 196] on input "Mois" at bounding box center [227, 186] width 140 height 23
click at [157, 135] on select "120 mois 180 mois 240 mois 300 mois 360 mois 420 mois Veuillez sélectionner une…" at bounding box center [227, 146] width 140 height 23
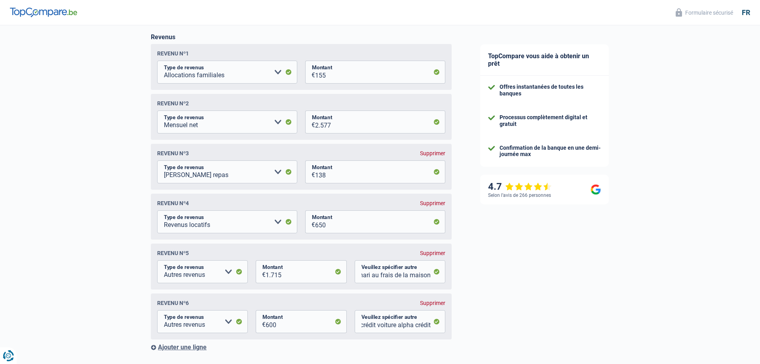
scroll to position [40, 0]
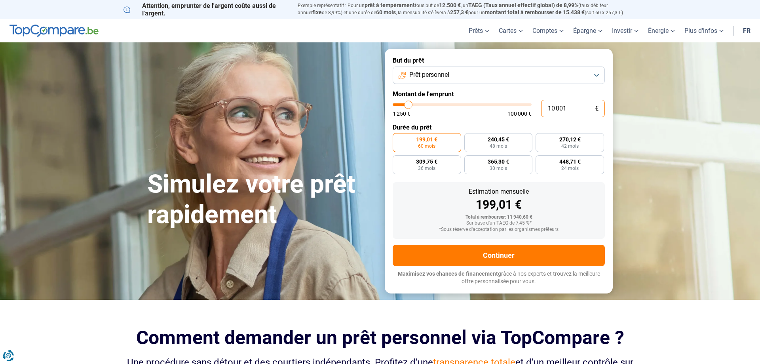
click at [577, 109] on input "10 001" at bounding box center [573, 108] width 64 height 17
type input "2"
type input "1250"
type input "20"
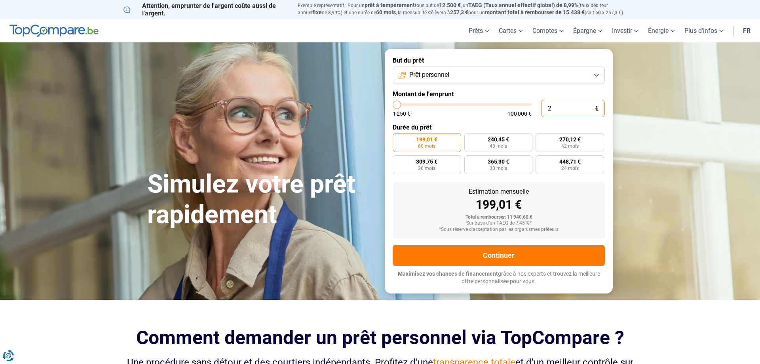
type input "1250"
type input "200"
type input "1250"
type input "2 000"
type input "2000"
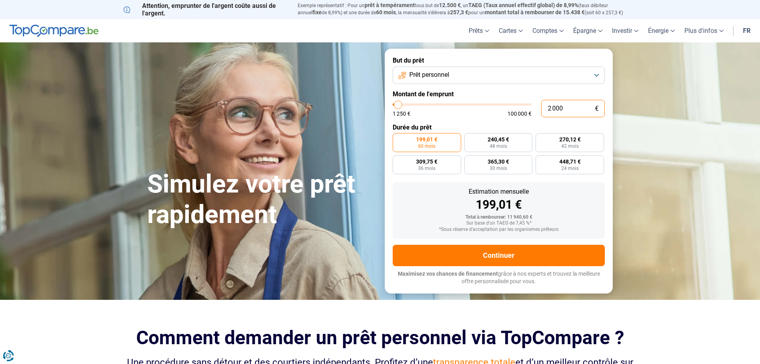
type input "20 000"
type input "20000"
radio input "false"
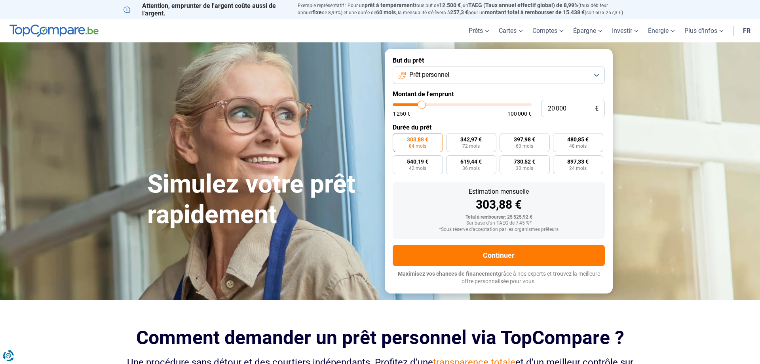
click at [606, 88] on form "But du prêt Prêt personnel Montant de l'emprunt 20 000 € 1 250 € 100 000 € Duré…" at bounding box center [499, 171] width 228 height 244
type input "19 500"
type input "19500"
type input "19 250"
type input "19250"
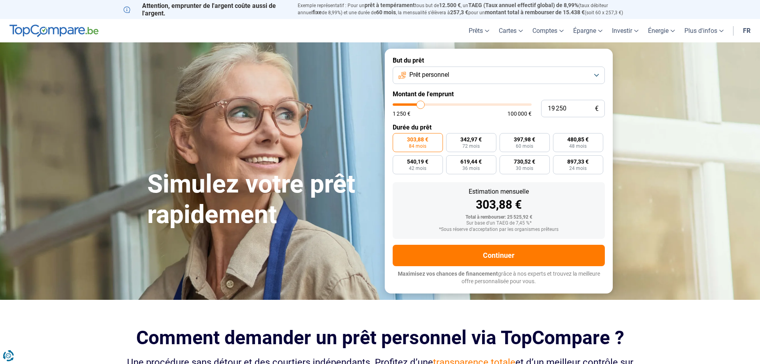
type input "19 000"
type input "19000"
type input "18 500"
type input "18500"
type input "18 250"
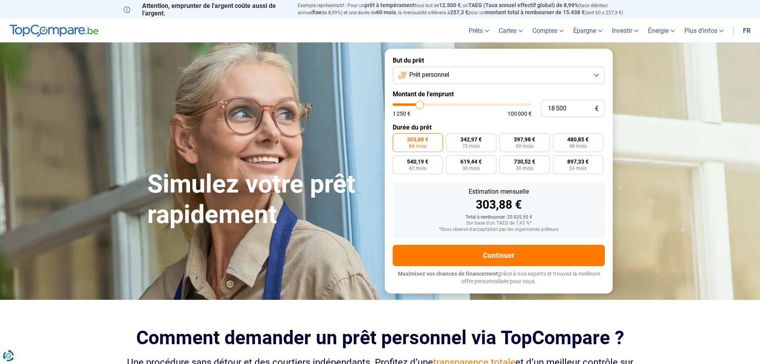
type input "18250"
type input "17 750"
type input "17750"
type input "17 500"
type input "17500"
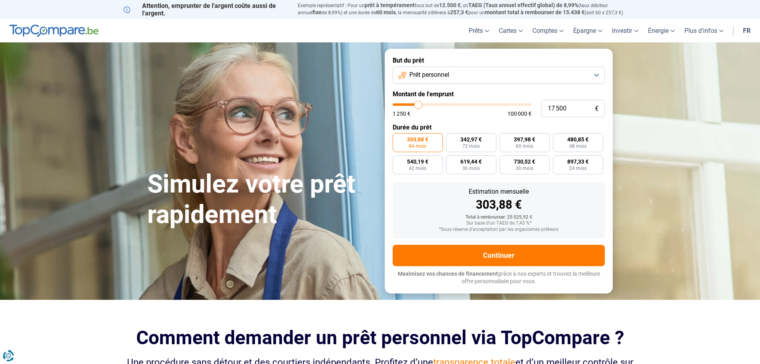
type input "17 250"
type input "17250"
type input "17 000"
type input "17000"
type input "16 250"
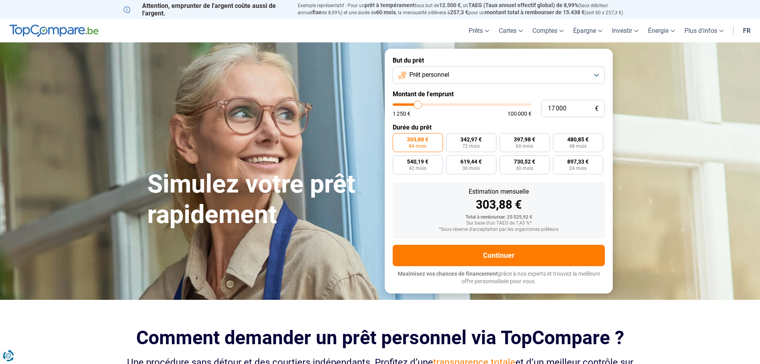
type input "16250"
type input "16 000"
type input "16000"
type input "15 750"
type input "15750"
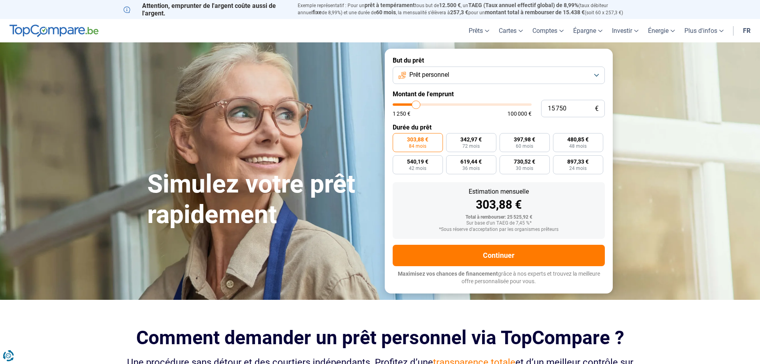
type input "15 500"
type input "15500"
type input "15 250"
type input "15250"
type input "14 750"
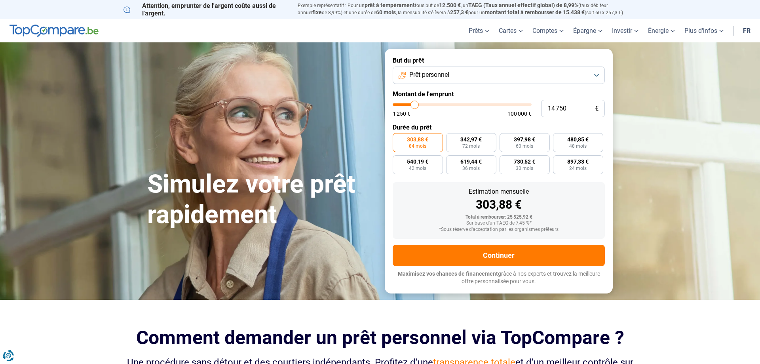
drag, startPoint x: 421, startPoint y: 104, endPoint x: 415, endPoint y: 107, distance: 7.1
type input "14750"
click at [415, 106] on input "range" at bounding box center [462, 104] width 139 height 2
radio input "true"
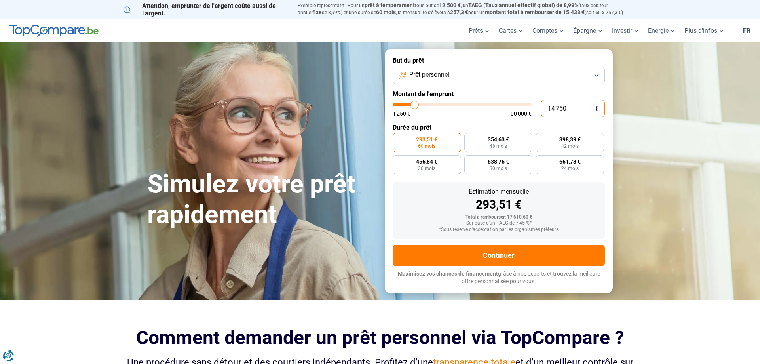
click at [571, 110] on input "14 750" at bounding box center [573, 108] width 64 height 17
type input "1 475"
type input "1500"
type input "147"
type input "1250"
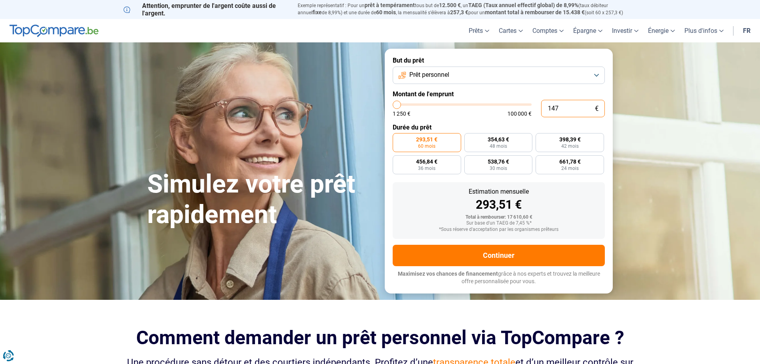
type input "14"
type input "1250"
type input "1"
type input "1250"
type input "15"
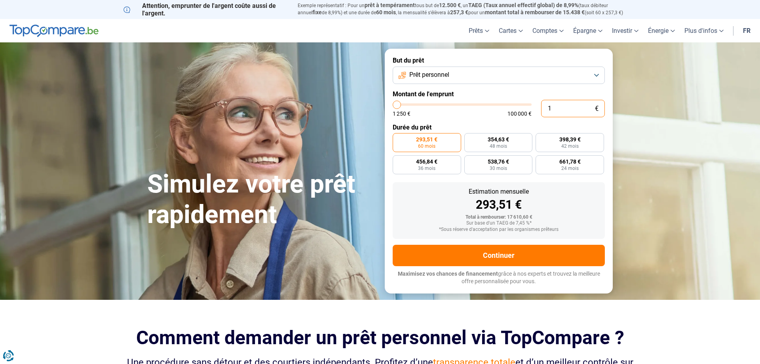
type input "1250"
type input "150"
type input "1250"
type input "1 500"
type input "1500"
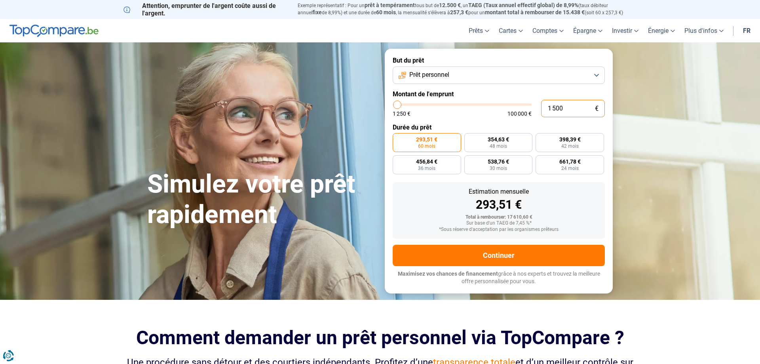
type input "15 000"
type input "15000"
type input "15 000"
click at [606, 86] on form "But du prêt Prêt personnel Montant de l'emprunt 15 000 € 1 250 € 100 000 € Duré…" at bounding box center [499, 171] width 228 height 244
